Goal: Find specific page/section: Find specific page/section

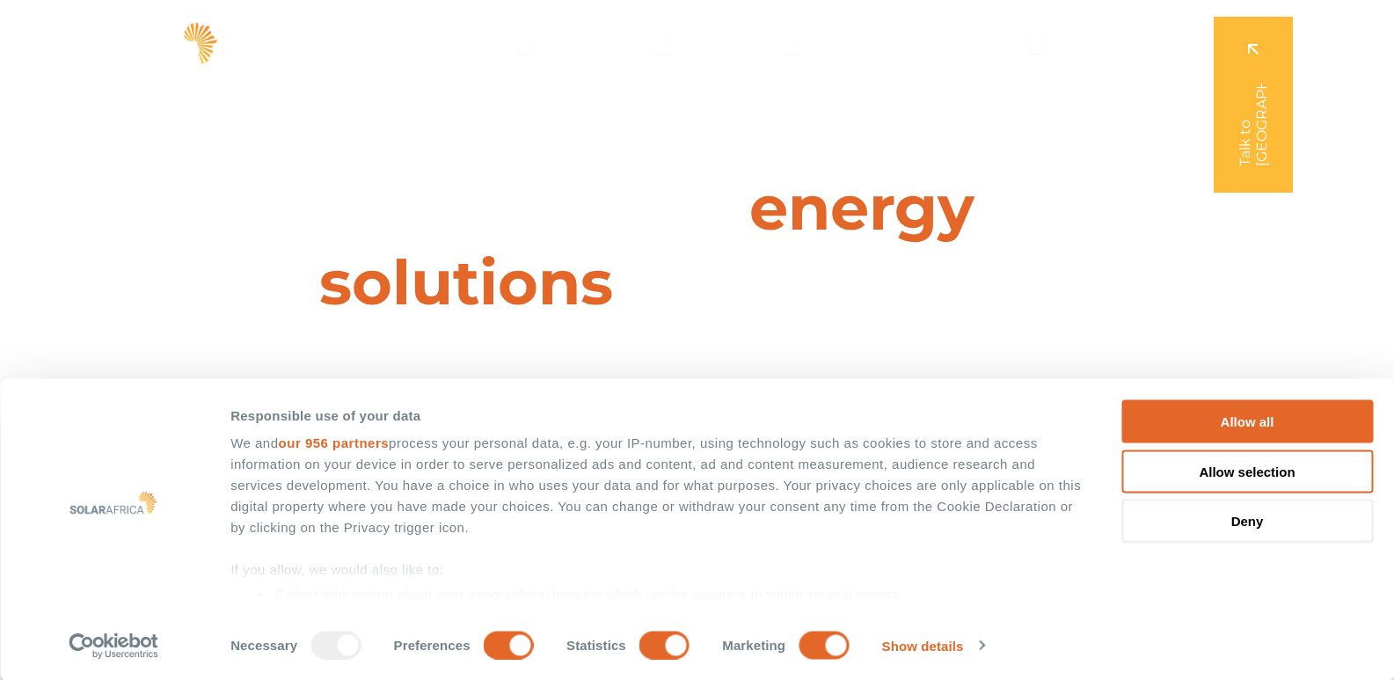
click at [1381, 426] on div "Consent Details Ad Settings About Responsible use of your data We and our 956 p…" at bounding box center [697, 530] width 1394 height 302
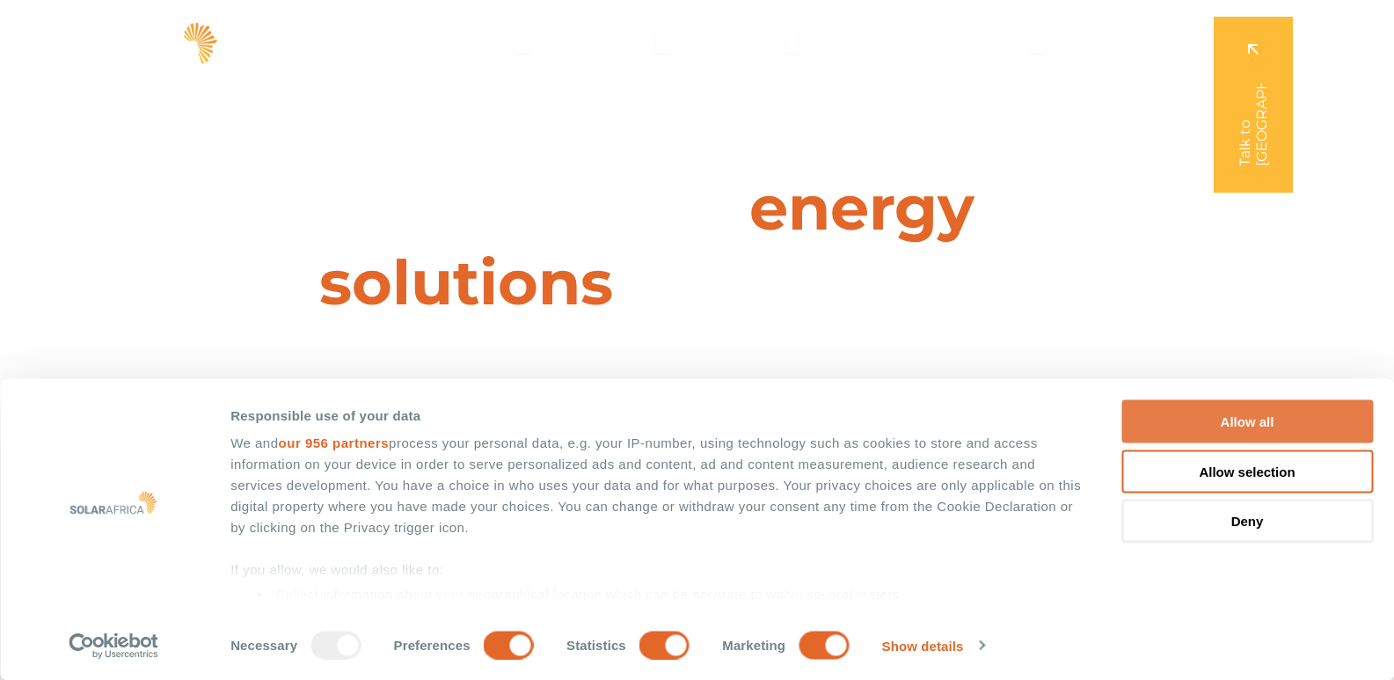
click at [1272, 424] on button "Allow all" at bounding box center [1248, 421] width 252 height 43
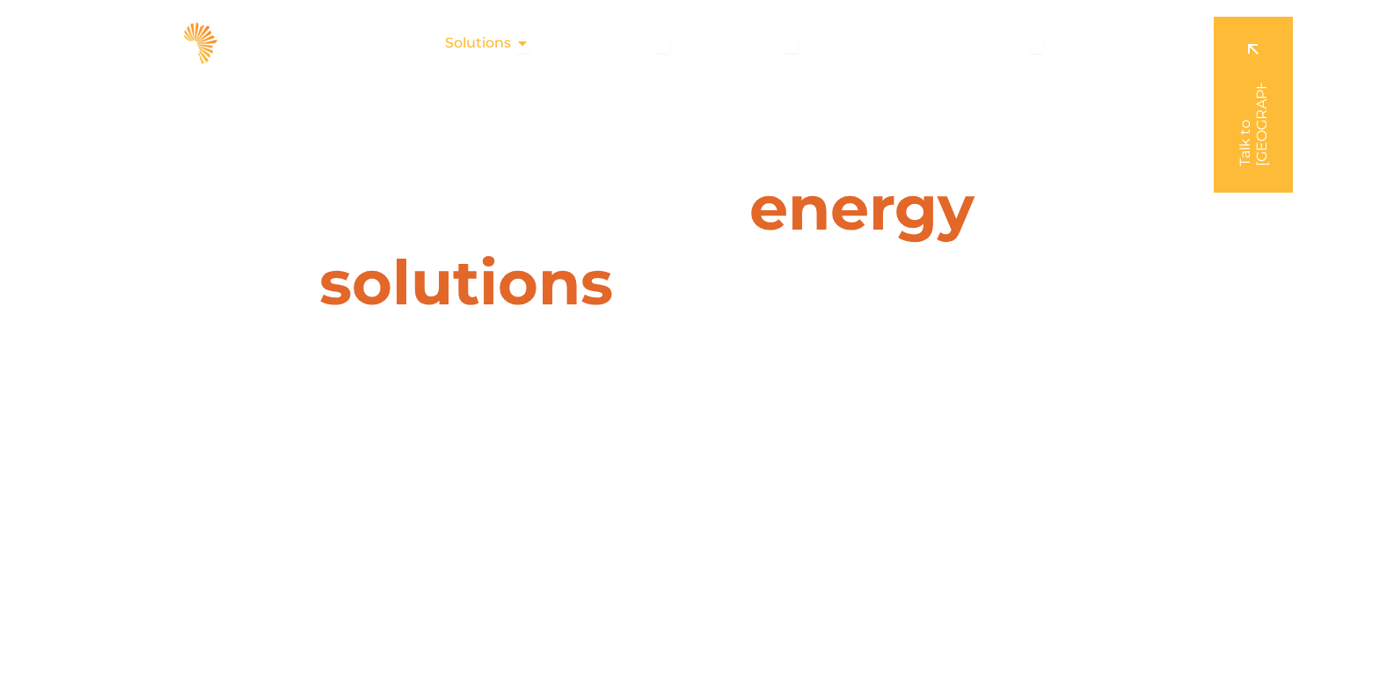
click at [530, 41] on icon "Menu" at bounding box center [522, 43] width 14 height 14
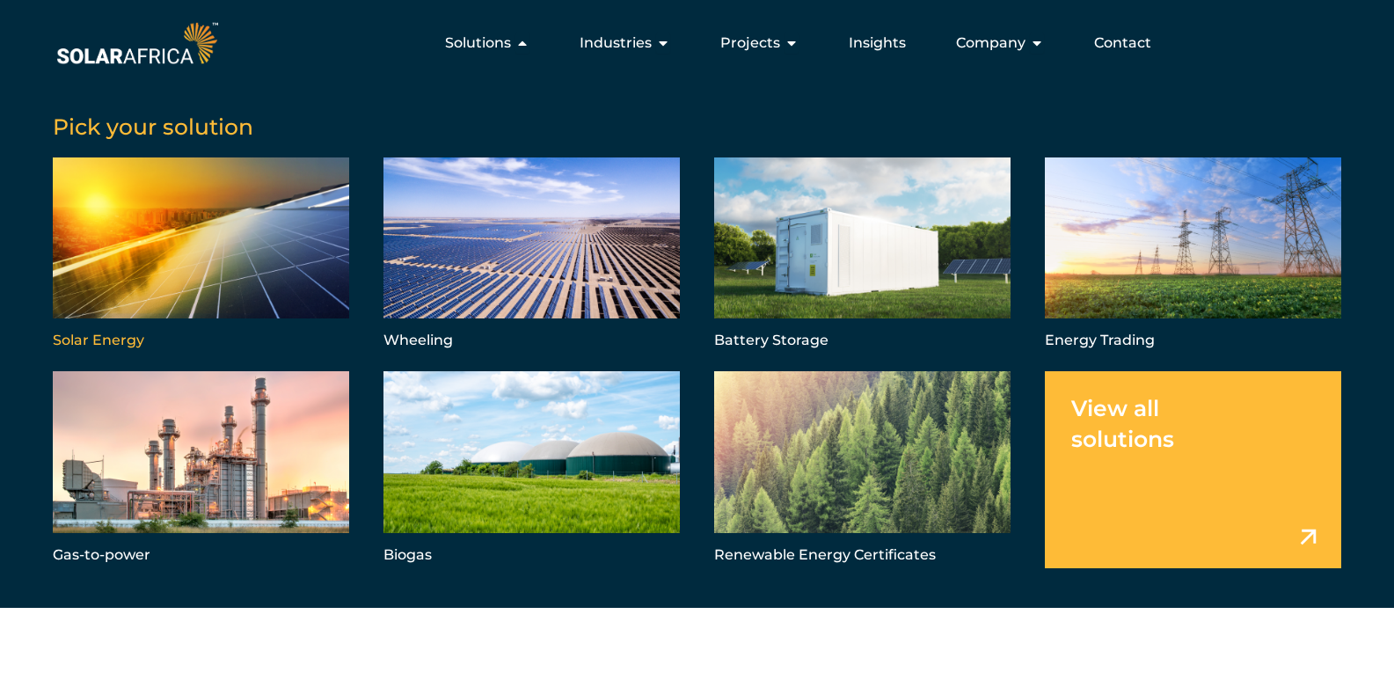
click at [126, 285] on link "Menu" at bounding box center [201, 255] width 296 height 196
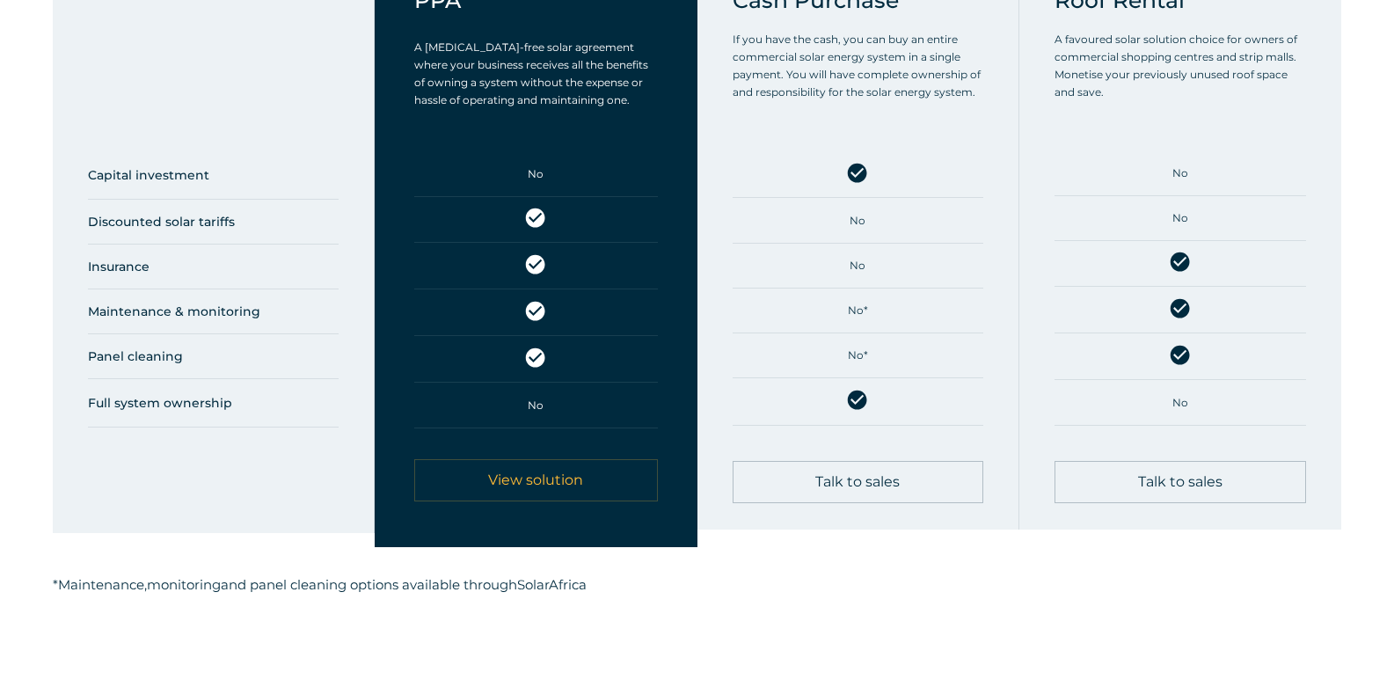
scroll to position [1056, 0]
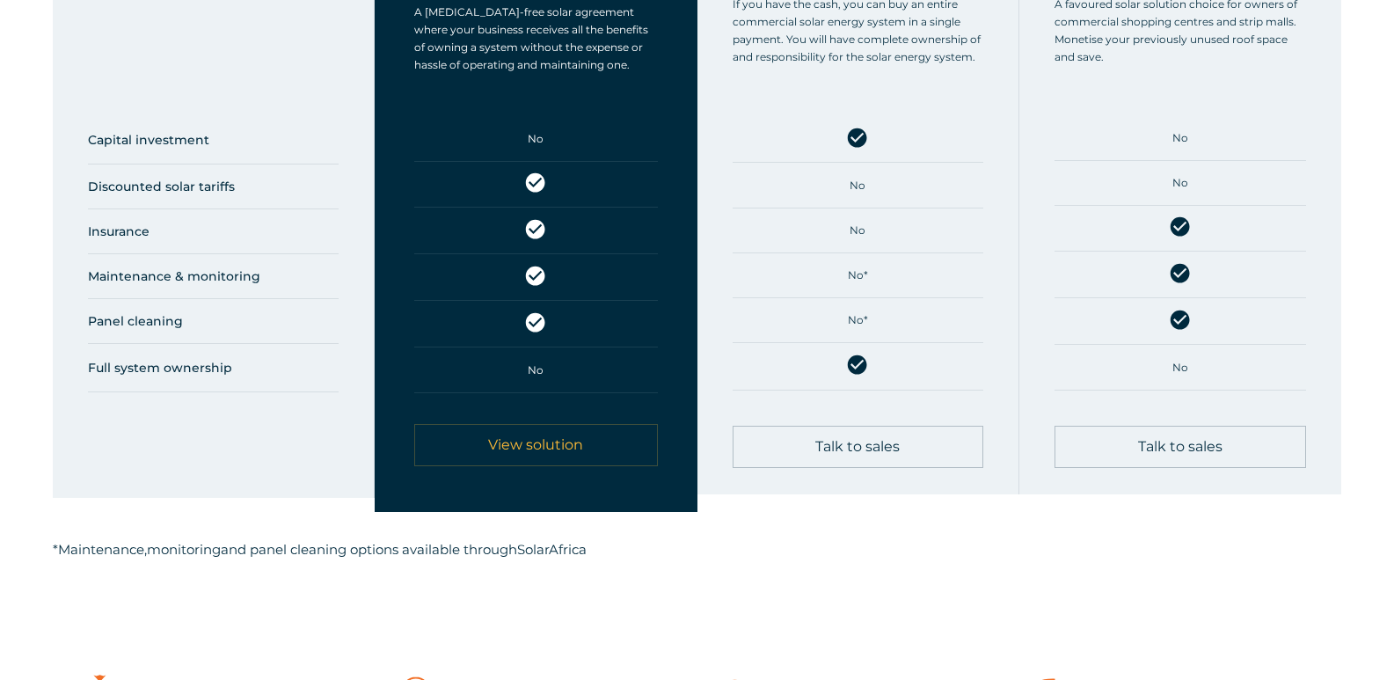
click at [895, 451] on span "Talk to sales" at bounding box center [857, 447] width 84 height 14
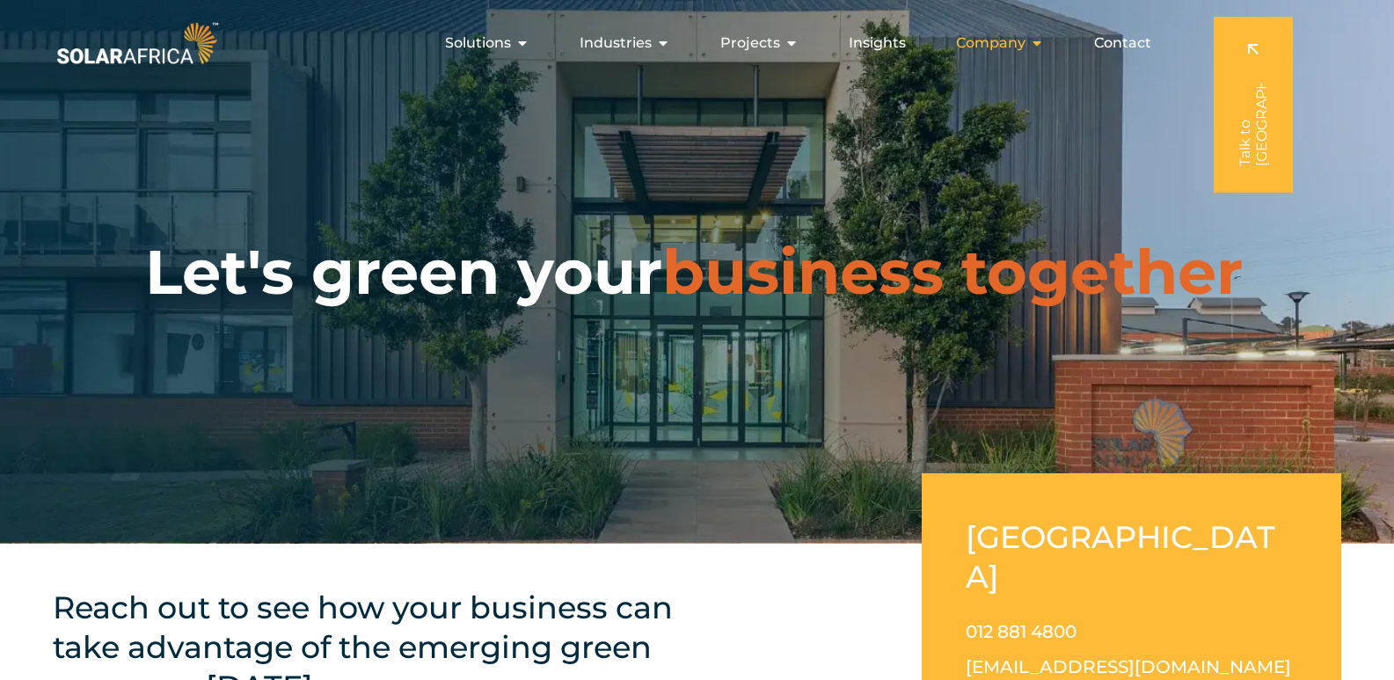
click at [1024, 39] on span "Company" at bounding box center [990, 43] width 69 height 21
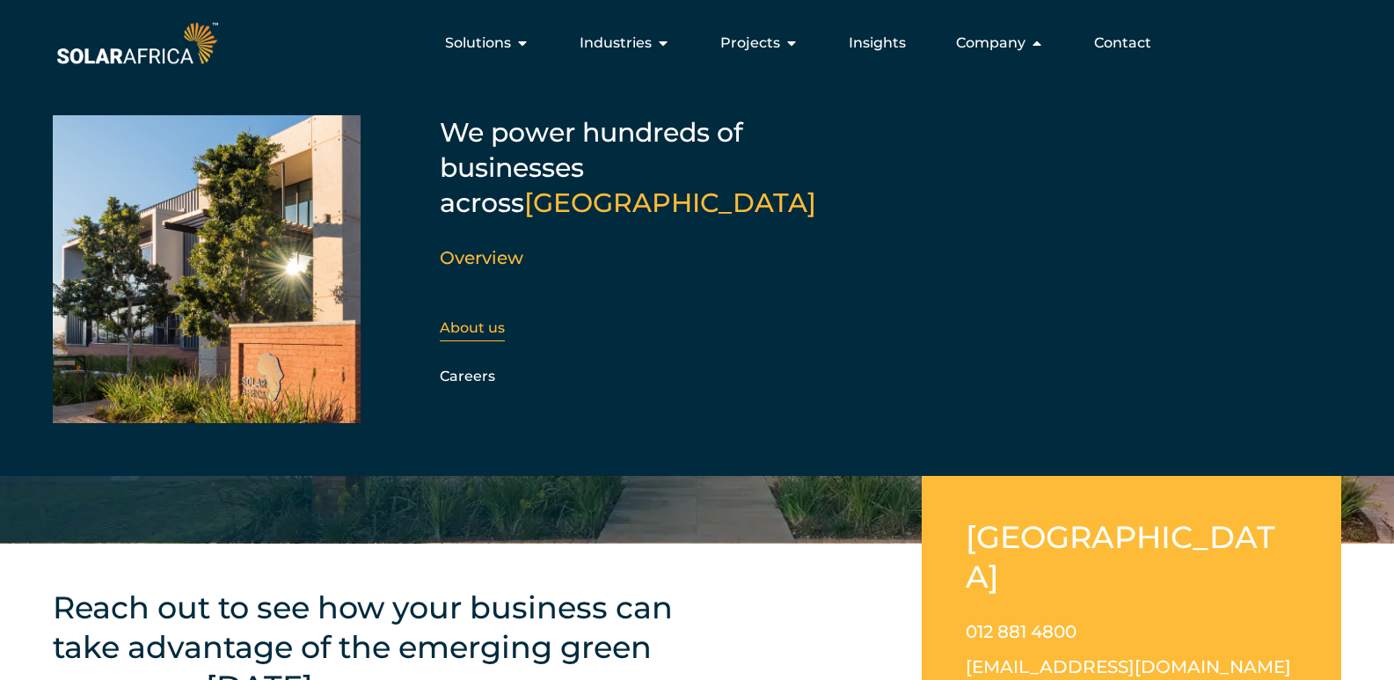
click at [452, 319] on link "About us" at bounding box center [472, 327] width 65 height 17
